Goal: Information Seeking & Learning: Find specific page/section

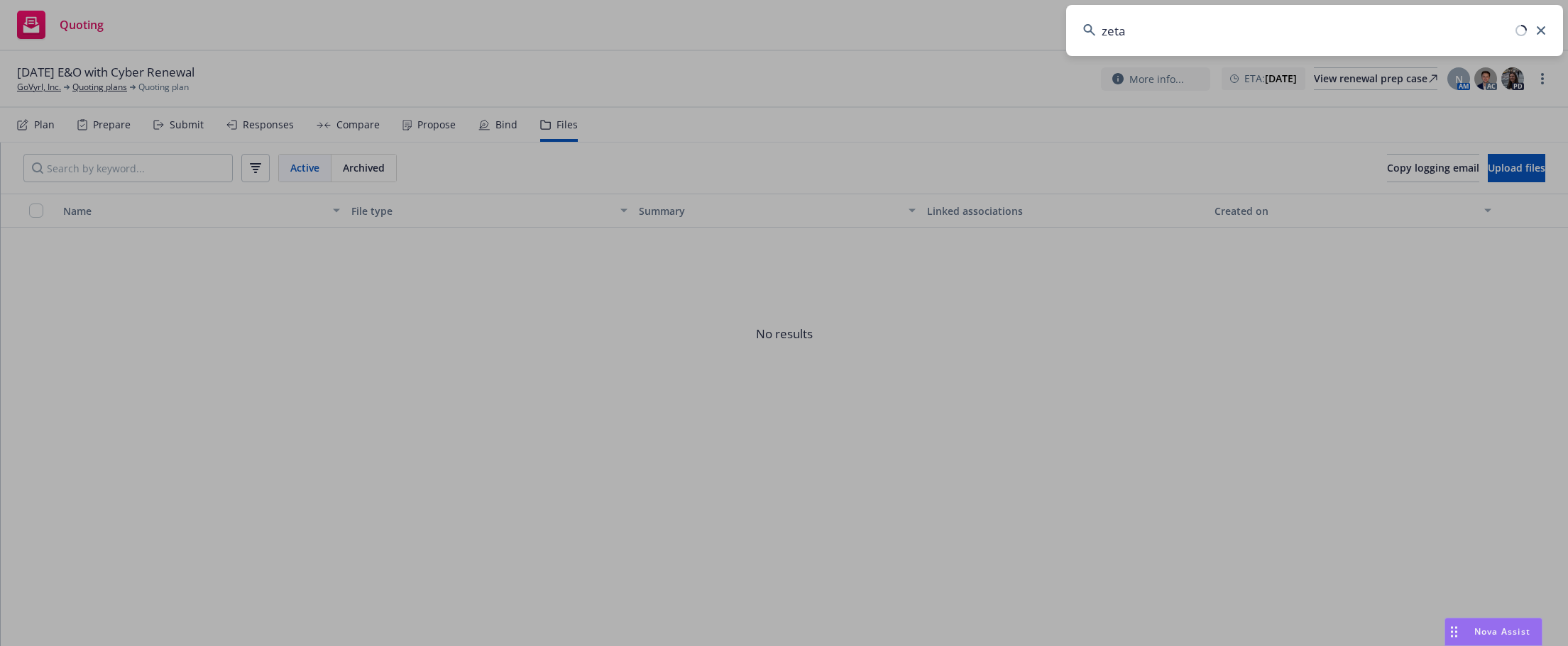
type input "zeta"
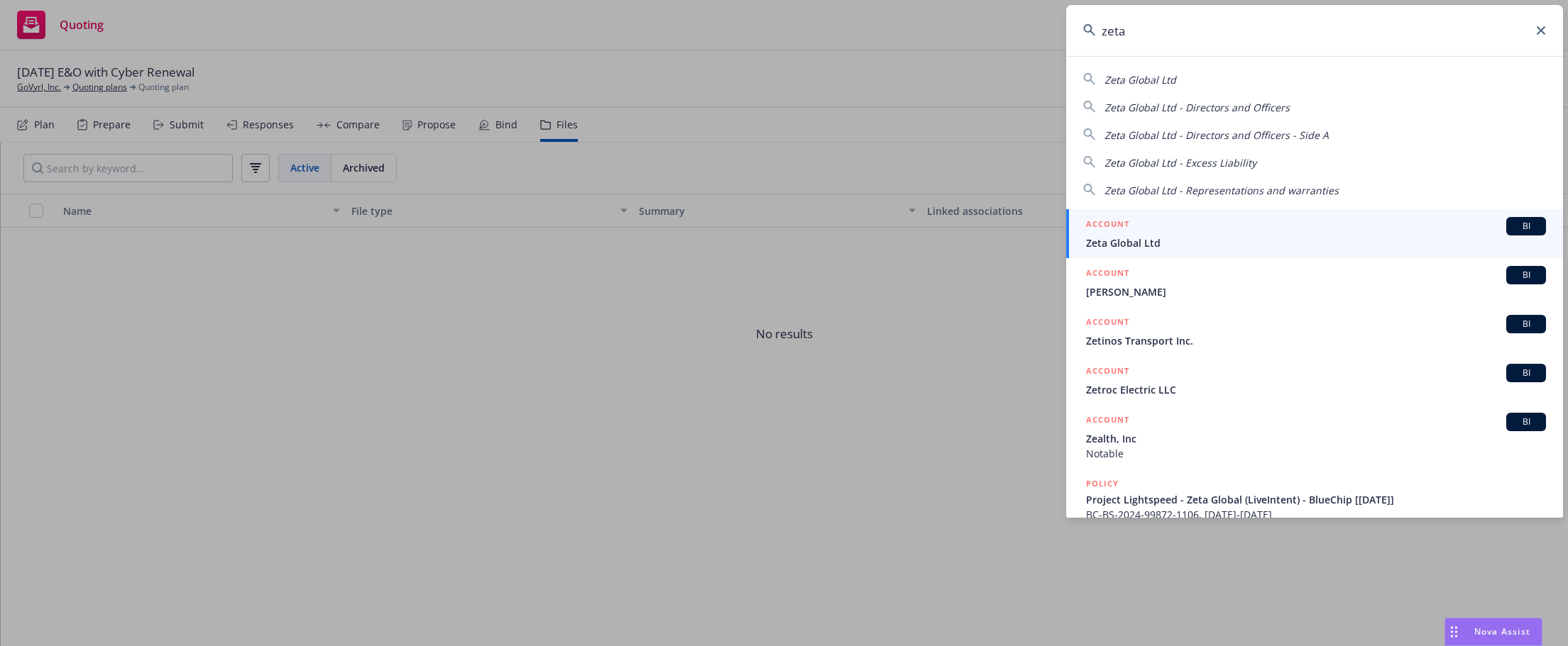
click at [1156, 242] on span "Zeta Global Ltd" at bounding box center [1316, 242] width 460 height 15
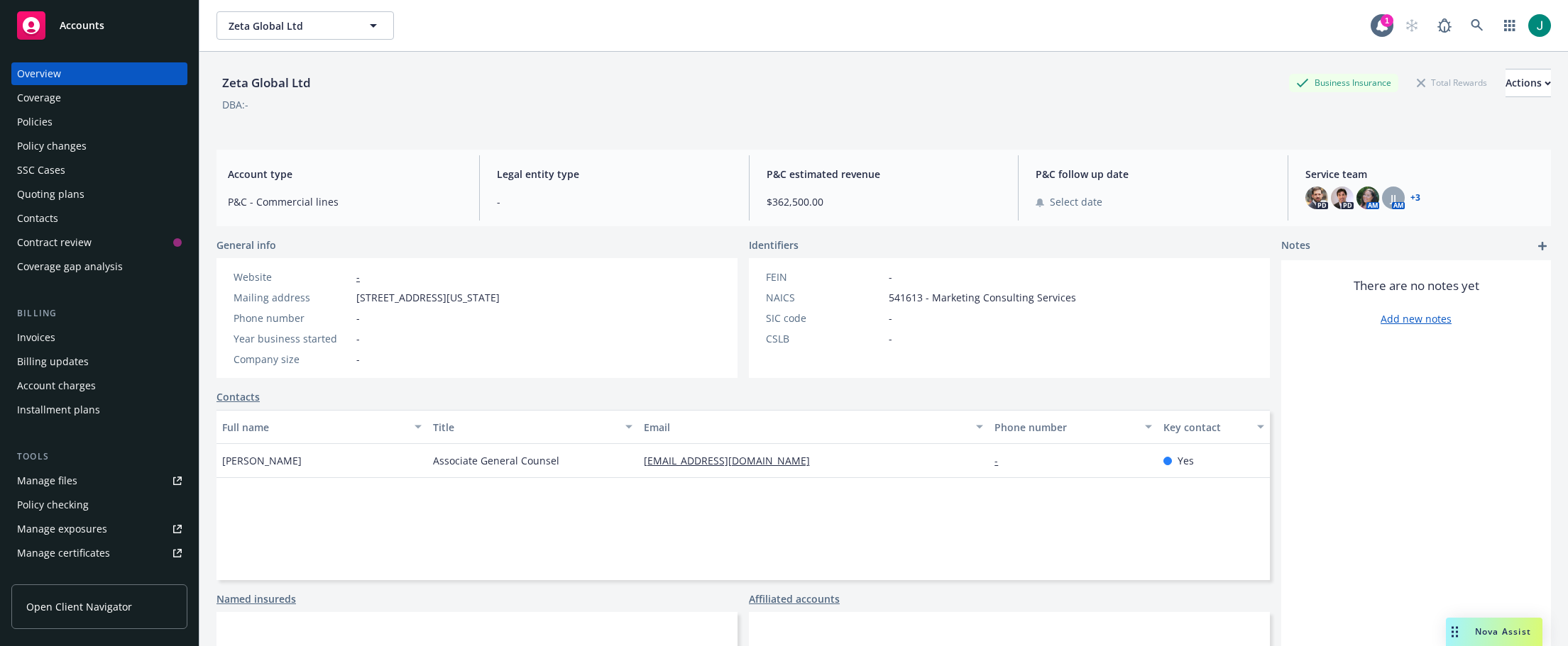
drag, startPoint x: 26, startPoint y: 121, endPoint x: 76, endPoint y: 122, distance: 50.0
click at [28, 121] on div "Policies" at bounding box center [34, 122] width 35 height 23
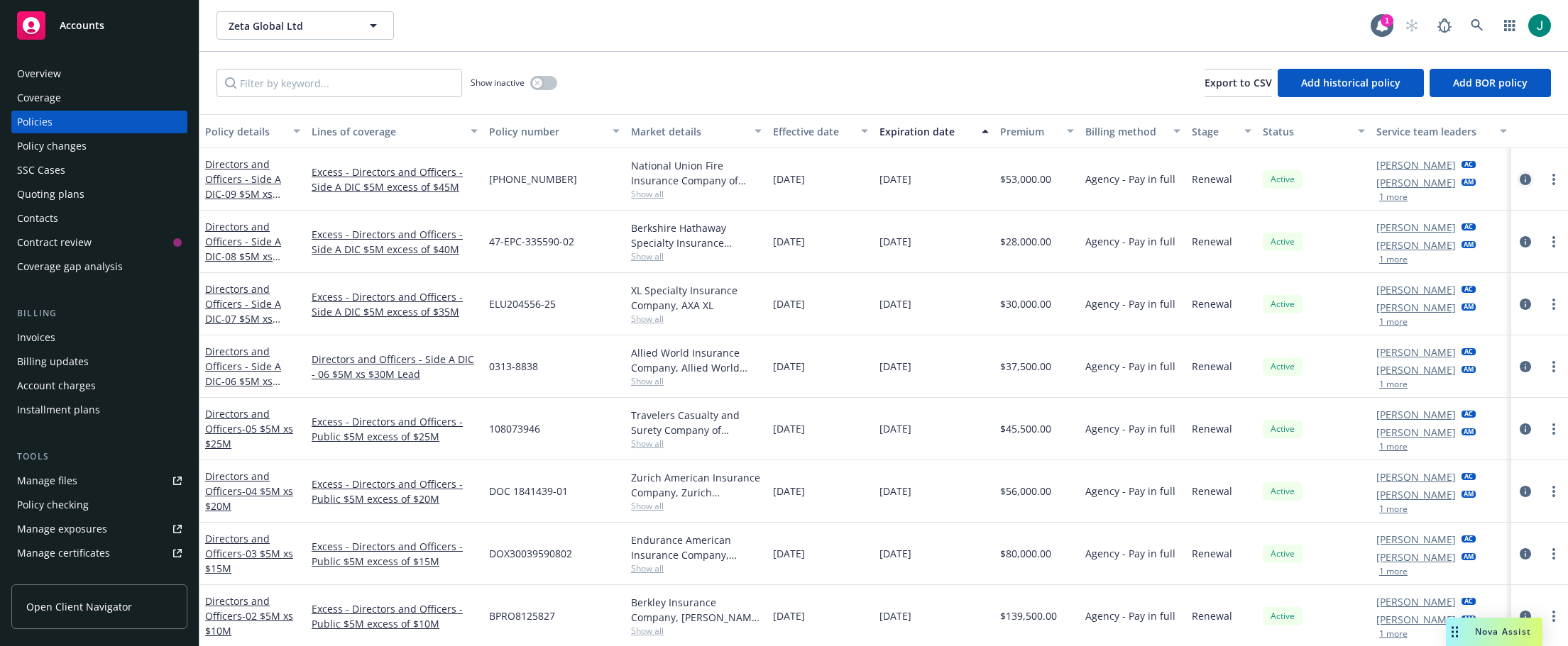
click at [1520, 179] on icon "circleInformation" at bounding box center [1526, 180] width 12 height 12
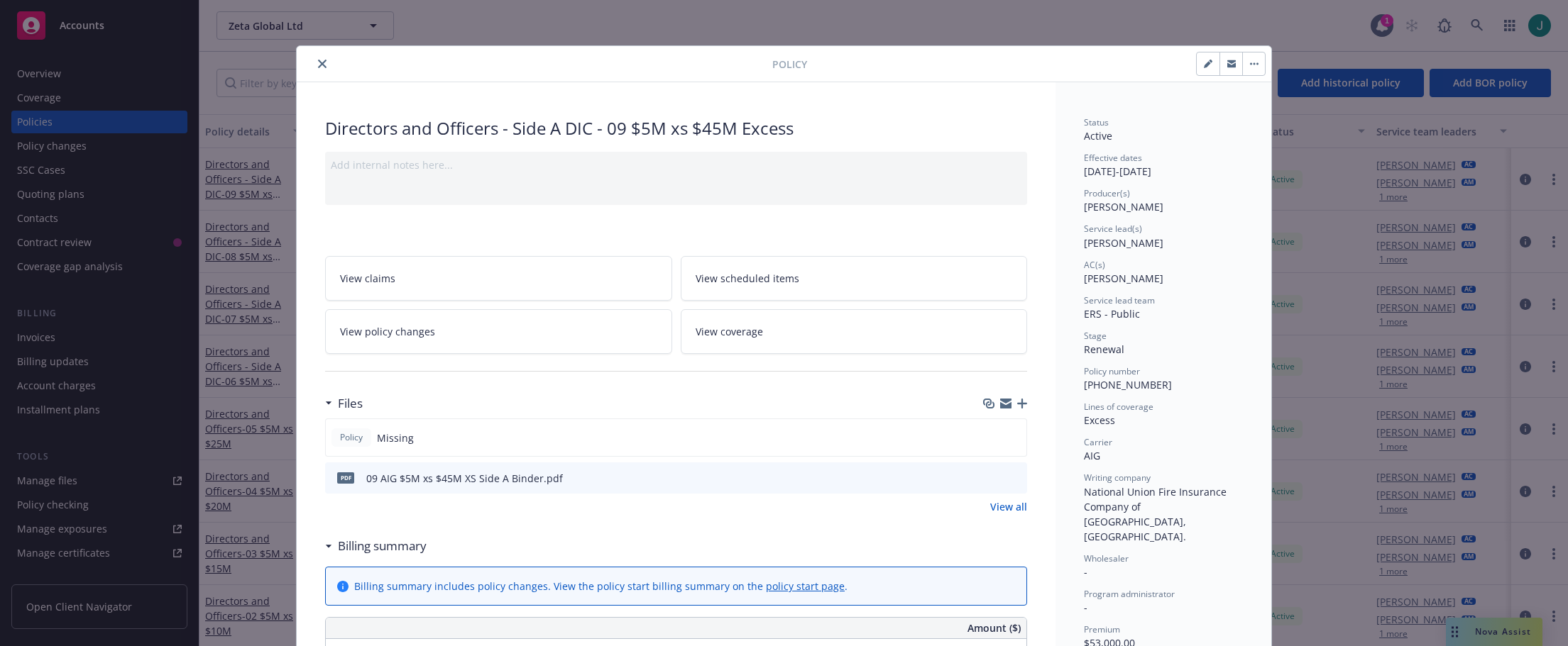
click at [318, 66] on icon "close" at bounding box center [322, 64] width 9 height 9
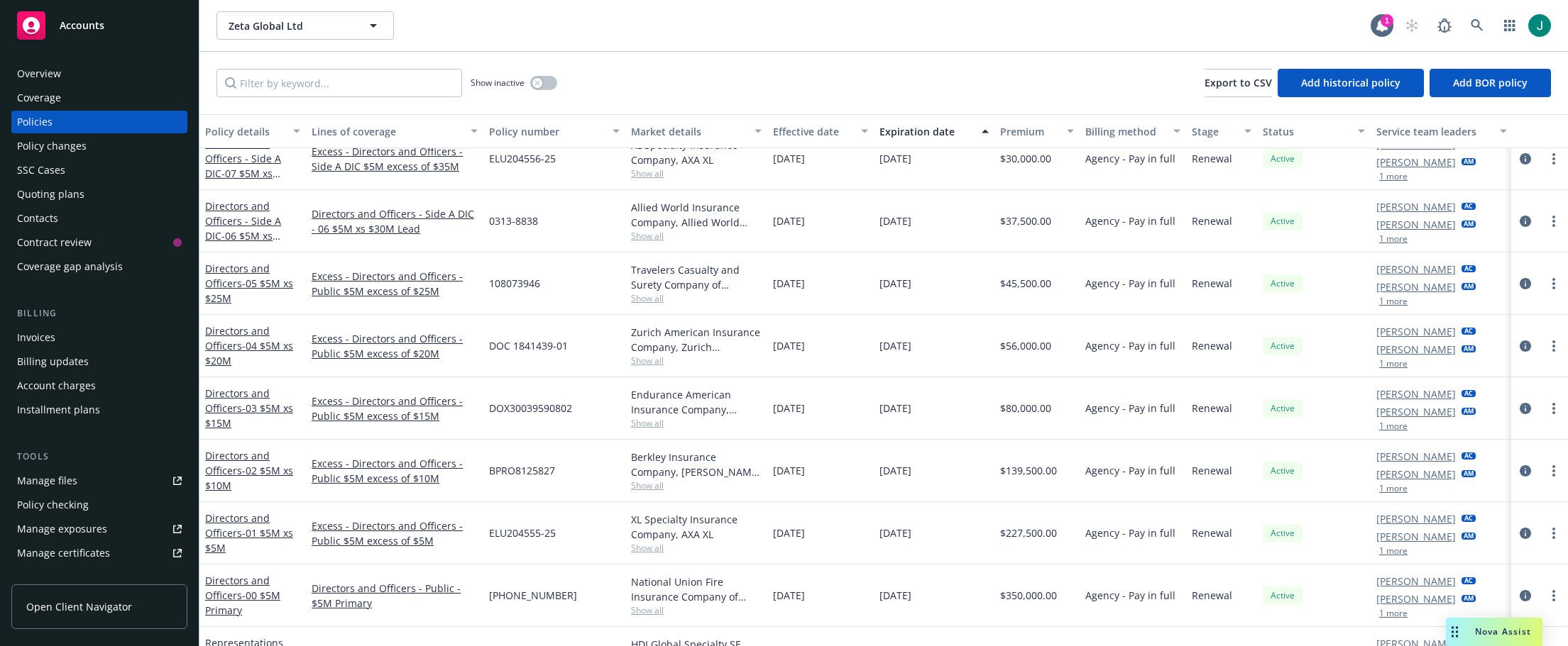
scroll to position [117, 0]
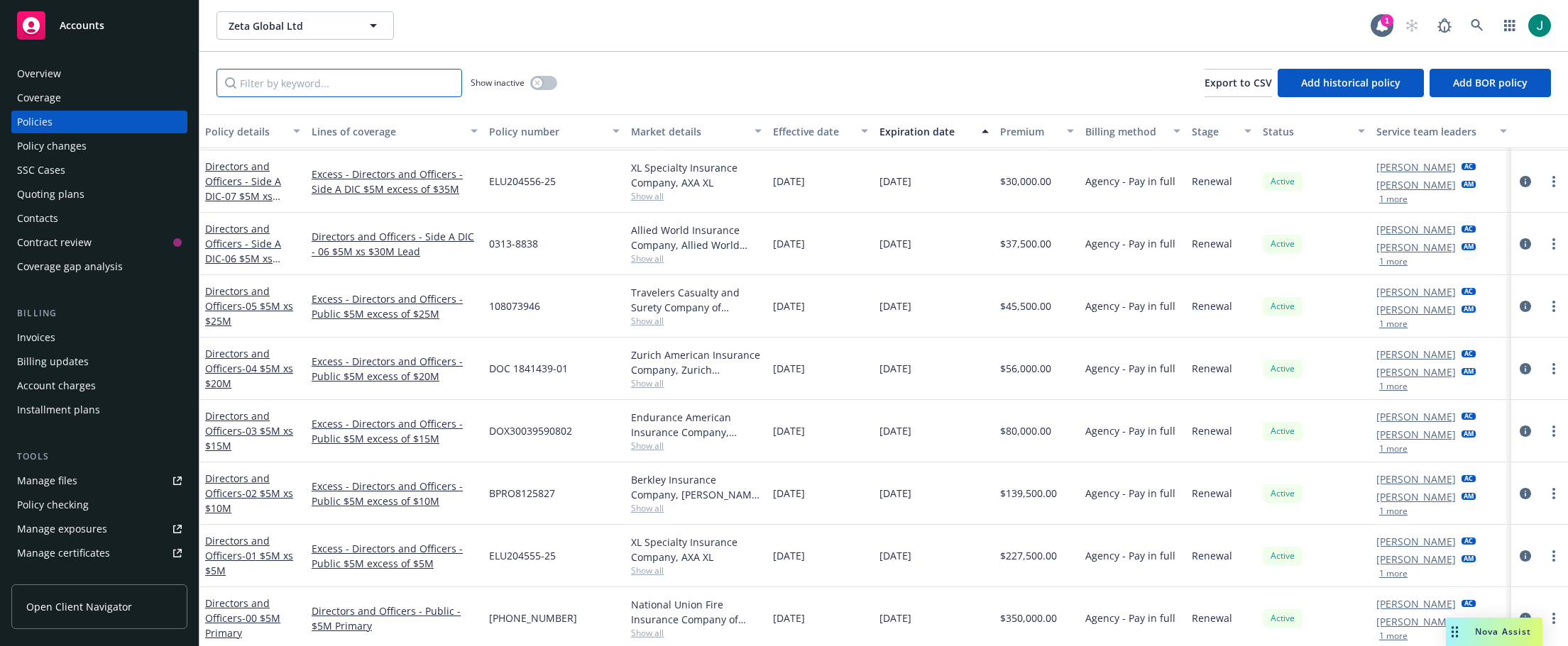
click at [319, 78] on input "Filter by keyword..." at bounding box center [339, 82] width 246 height 28
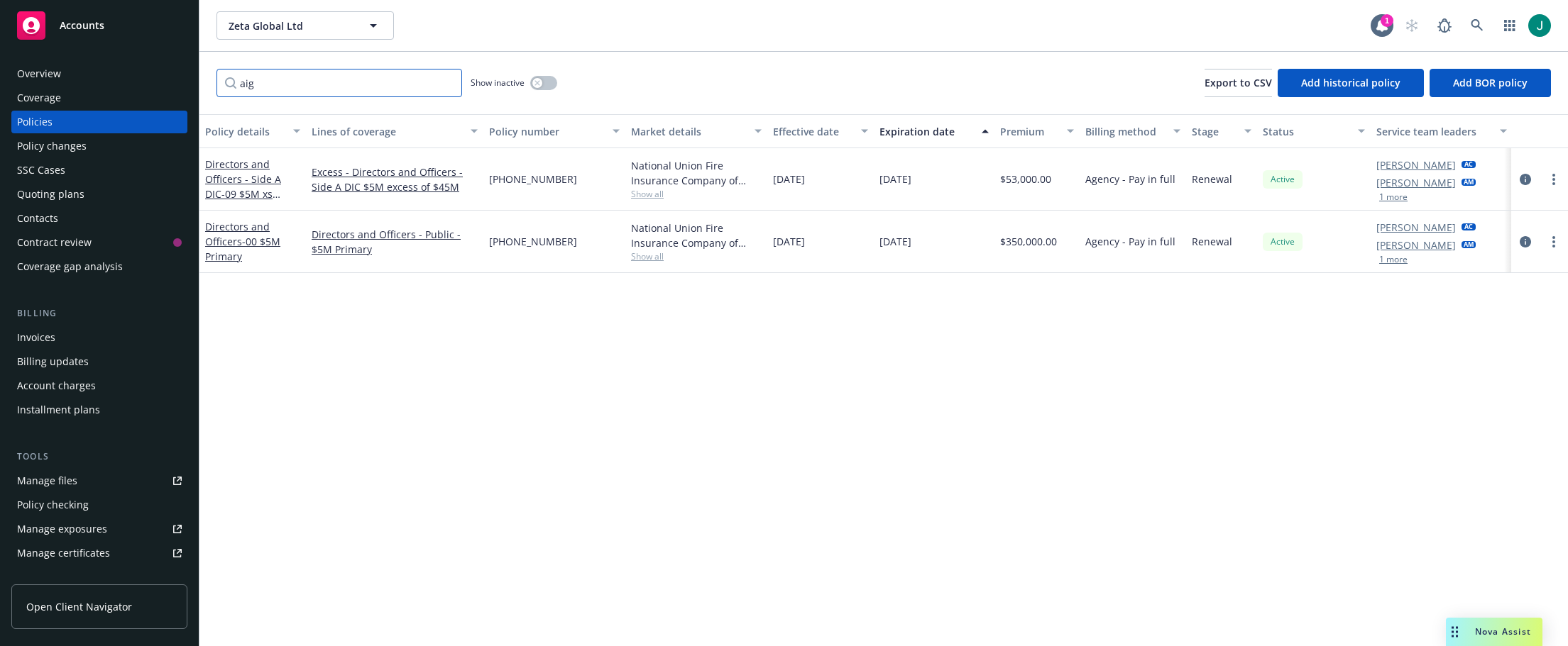
scroll to position [0, 0]
type input "aig"
click at [1524, 242] on icon "circleInformation" at bounding box center [1526, 242] width 12 height 12
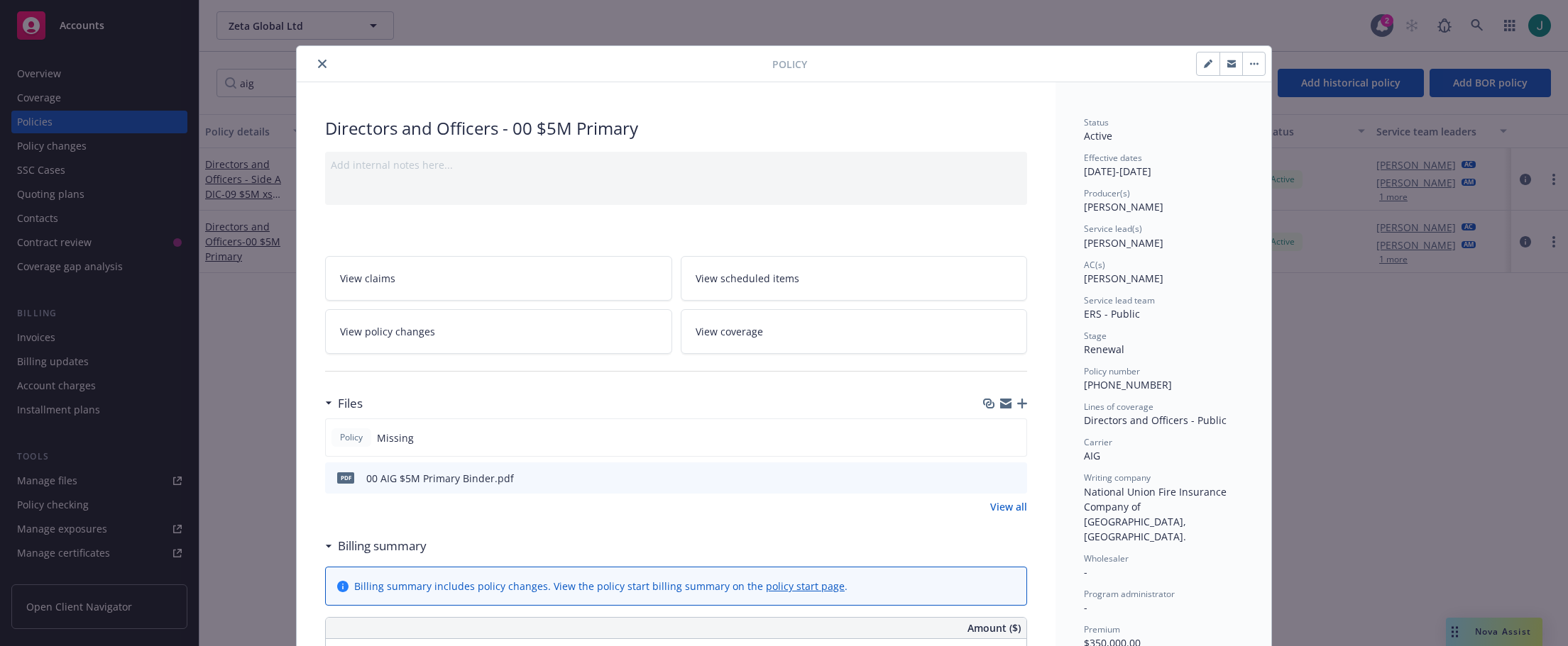
click at [320, 65] on icon "close" at bounding box center [322, 64] width 9 height 9
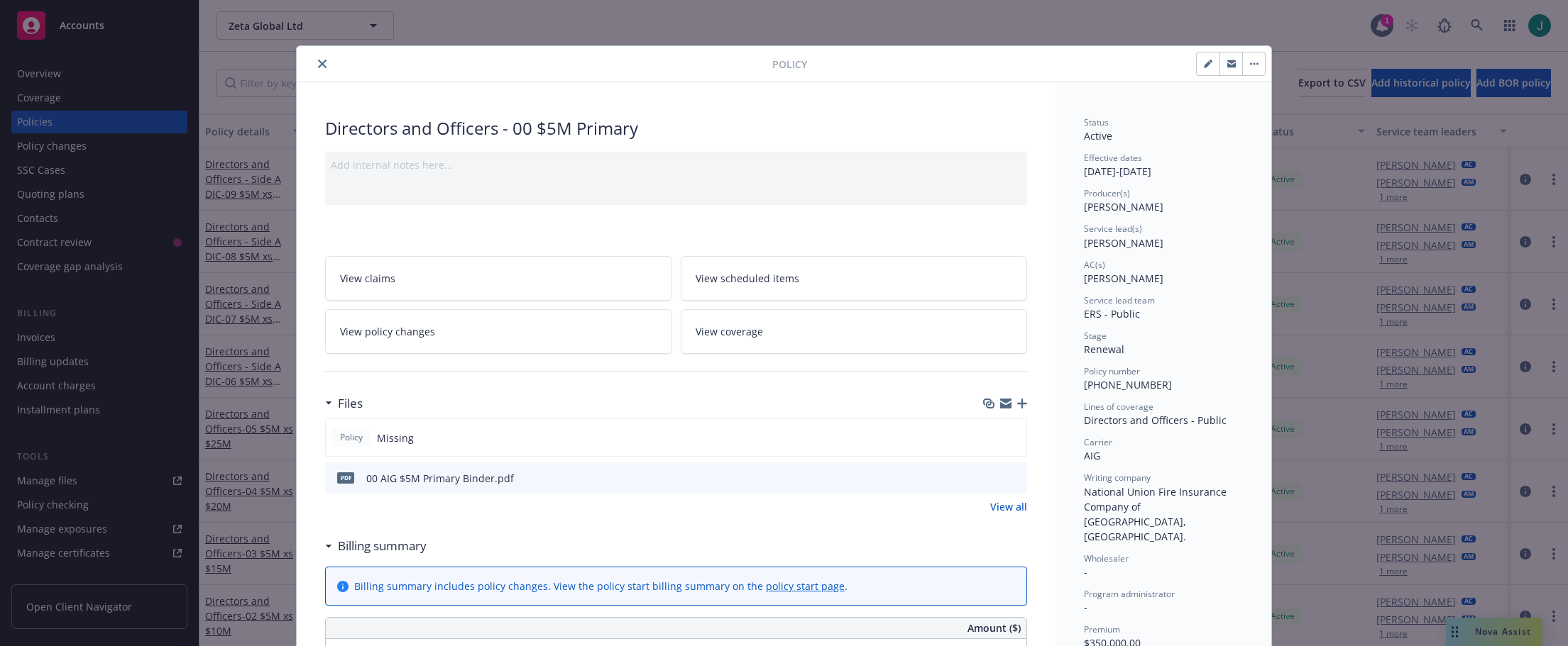
click at [318, 65] on icon "close" at bounding box center [322, 64] width 9 height 9
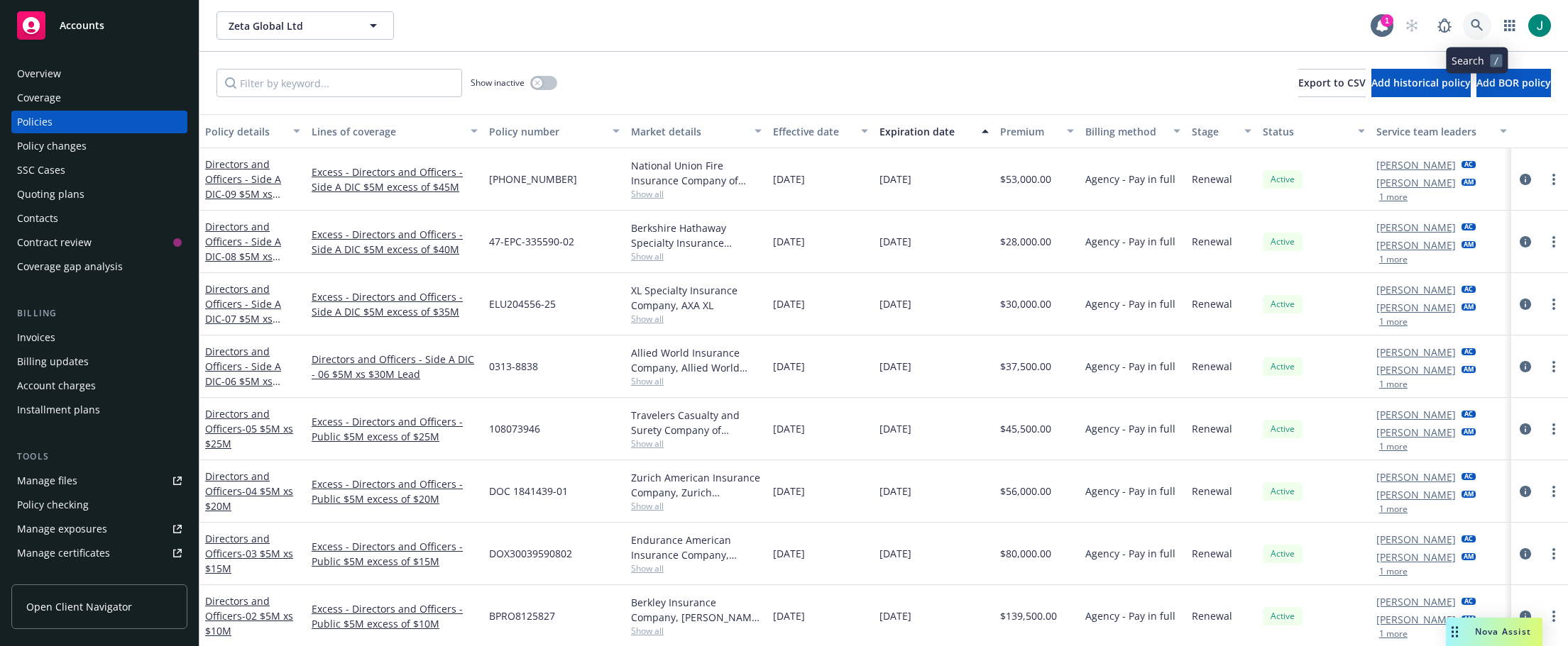
click at [1486, 29] on link at bounding box center [1477, 26] width 28 height 28
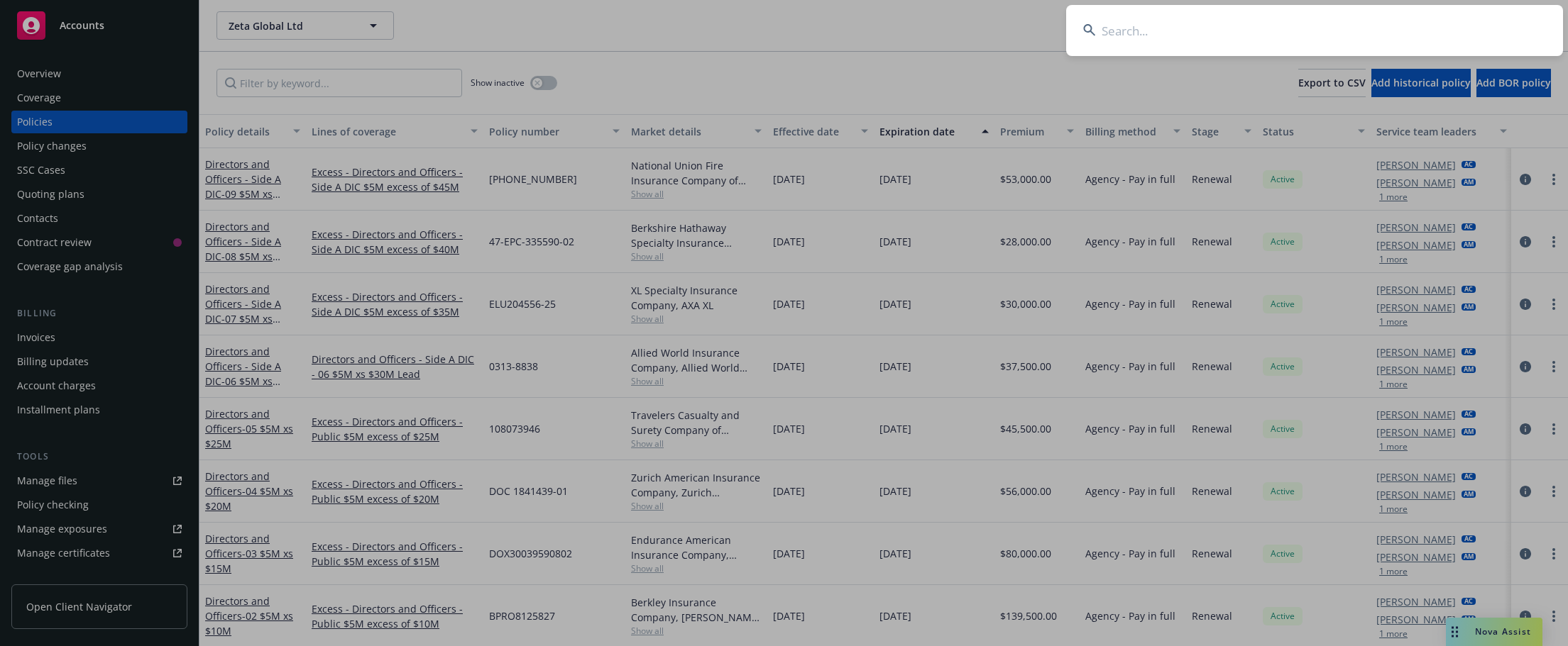
click at [1115, 33] on input at bounding box center [1315, 30] width 497 height 51
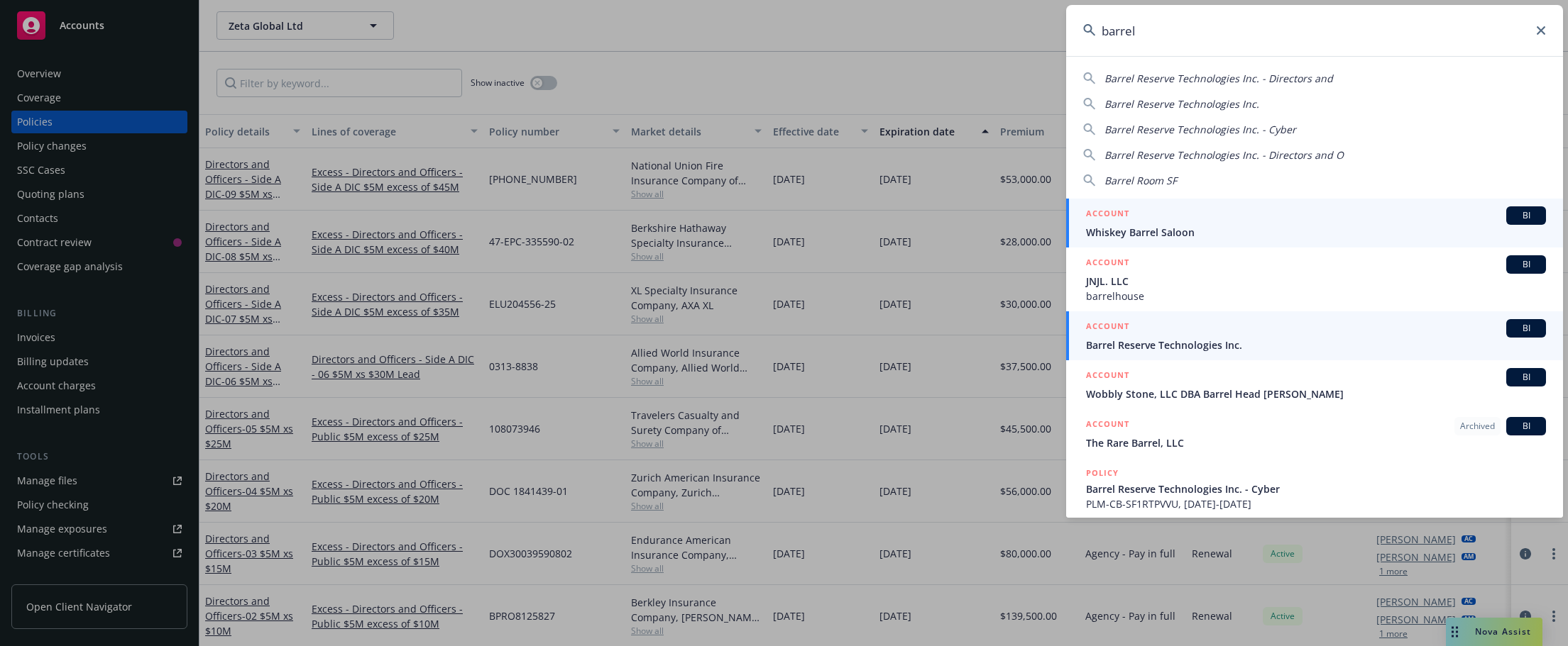
type input "barrel"
click at [1154, 344] on span "Barrel Reserve Technologies Inc." at bounding box center [1316, 345] width 460 height 15
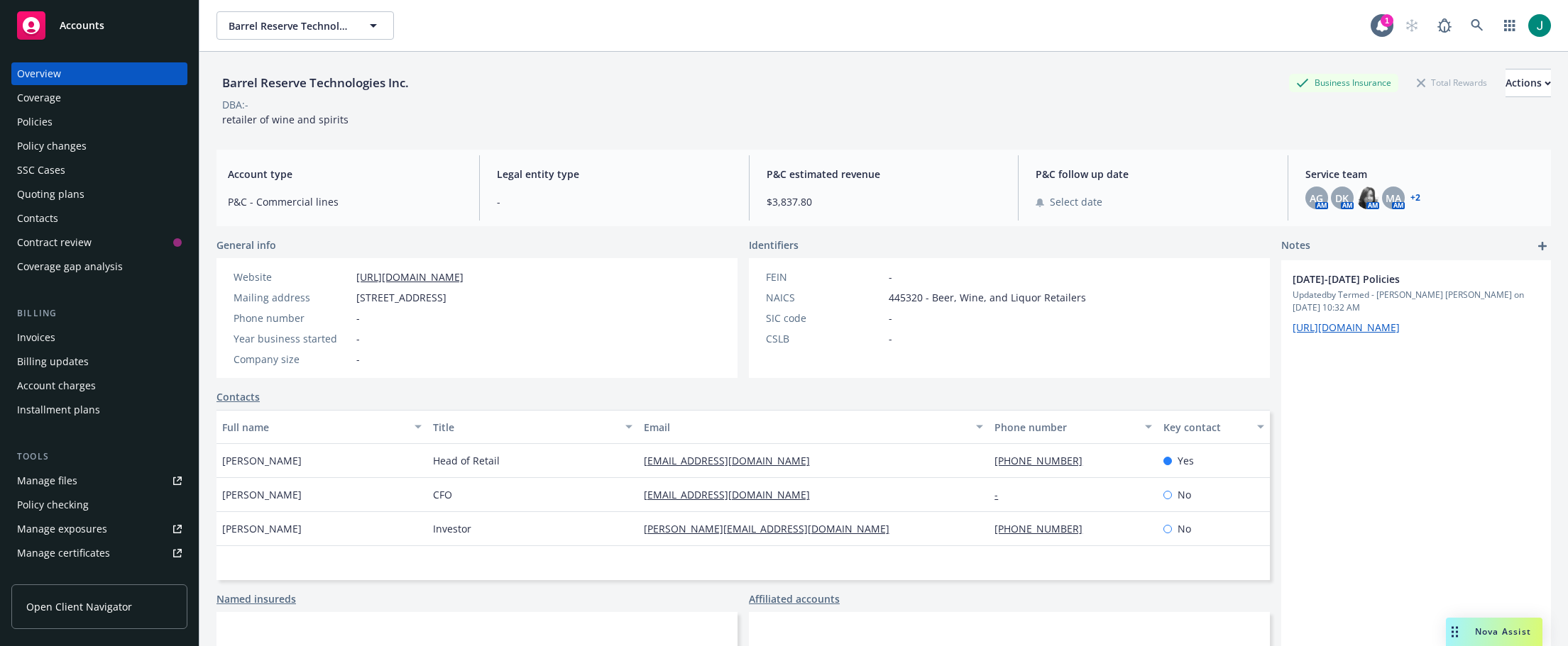
click at [38, 123] on div "Policies" at bounding box center [34, 122] width 35 height 23
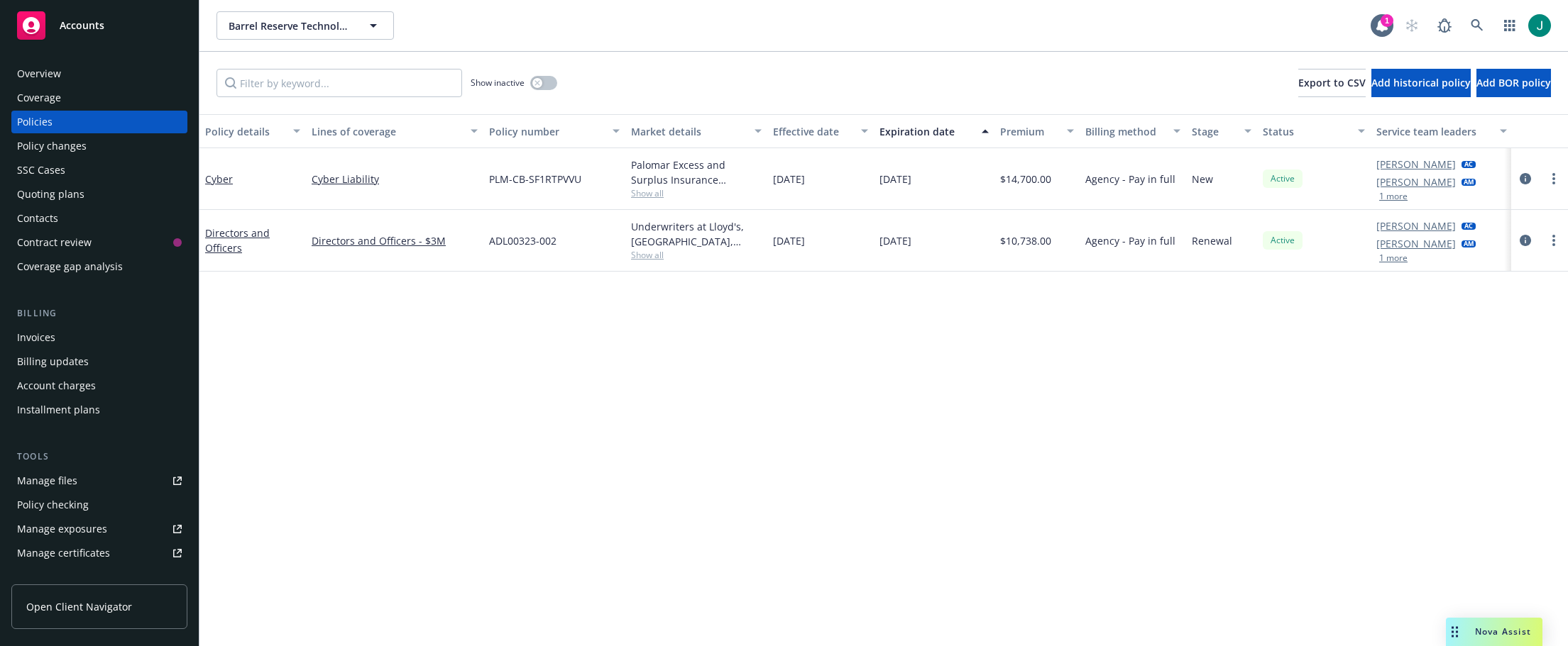
click at [307, 335] on div "Policy details Lines of coverage Policy number Market details Effective date Ex…" at bounding box center [883, 380] width 1369 height 532
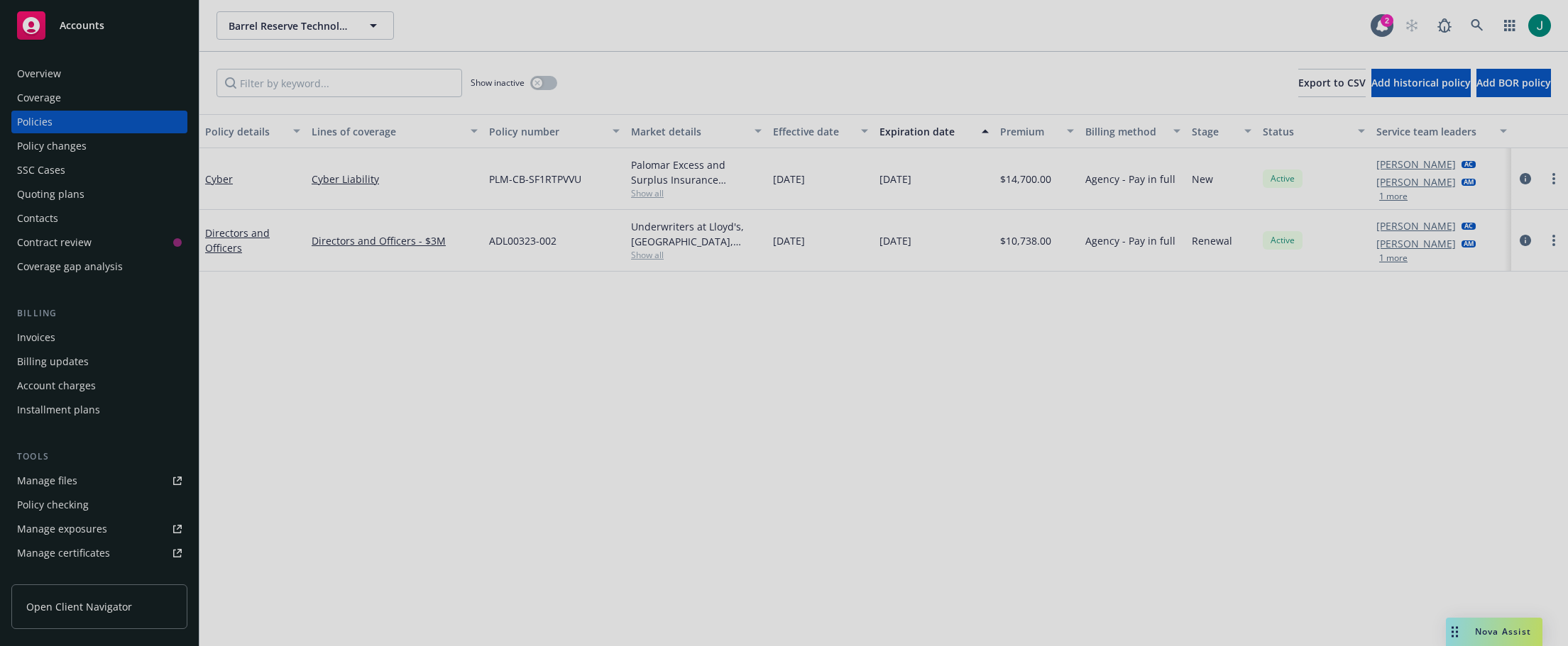
drag, startPoint x: 1199, startPoint y: 328, endPoint x: 1082, endPoint y: 201, distance: 172.7
click at [1199, 331] on div at bounding box center [784, 323] width 1568 height 646
